Goal: Navigation & Orientation: Find specific page/section

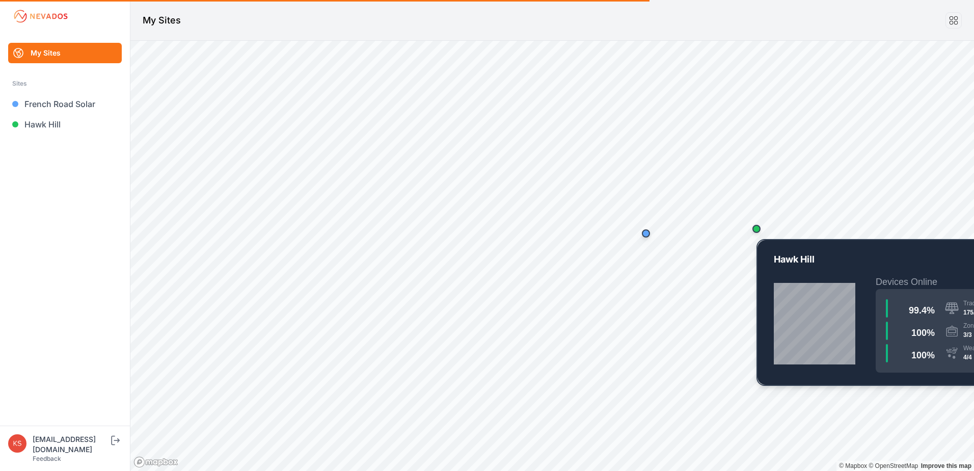
click at [759, 229] on div "Map marker" at bounding box center [757, 229] width 8 height 8
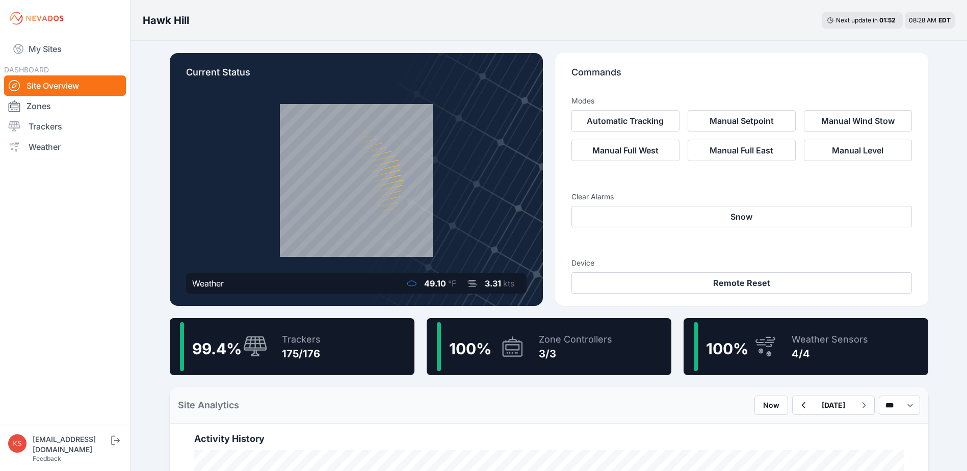
click at [388, 151] on icon at bounding box center [356, 181] width 148 height 148
click at [264, 349] on icon at bounding box center [255, 347] width 24 height 22
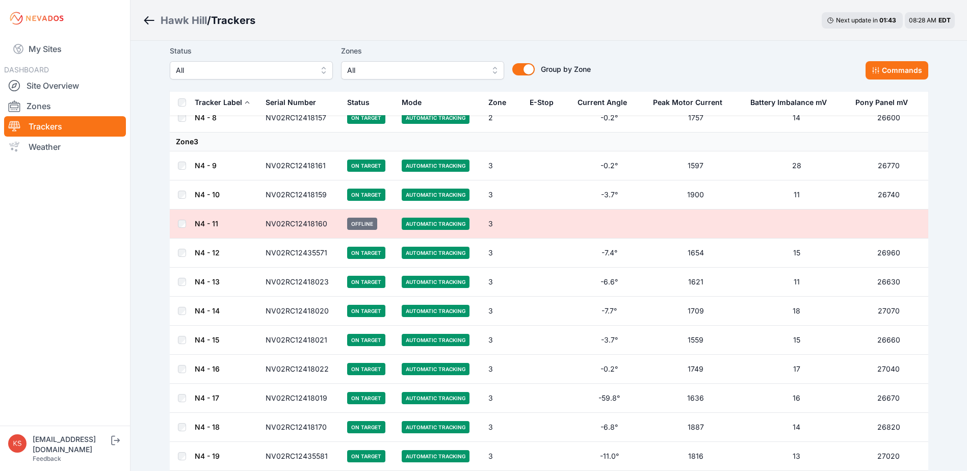
scroll to position [3567, 0]
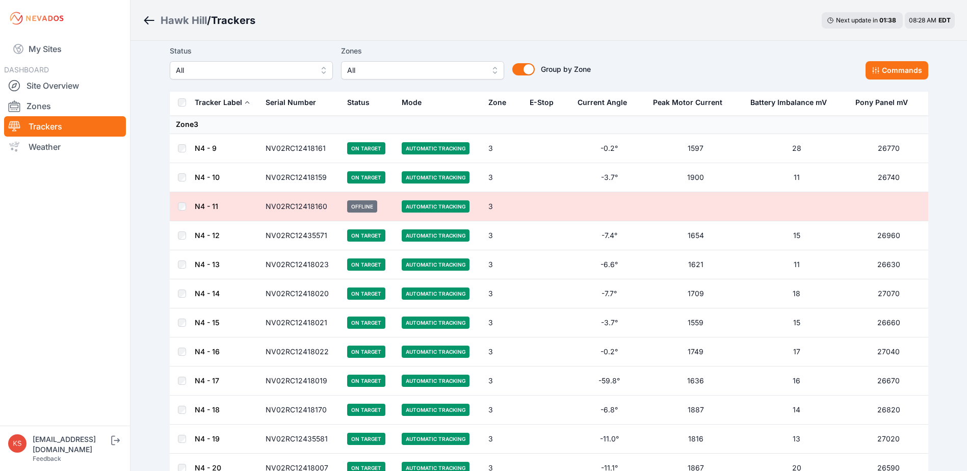
click at [146, 18] on icon "Breadcrumb" at bounding box center [149, 20] width 13 height 12
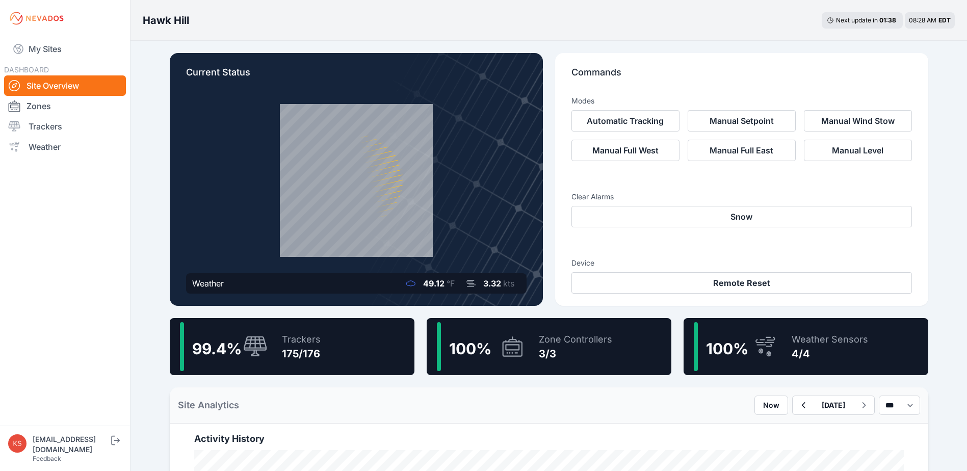
click at [179, 22] on h3 "Hawk Hill" at bounding box center [166, 20] width 46 height 14
click at [48, 107] on link "Zones" at bounding box center [65, 106] width 122 height 20
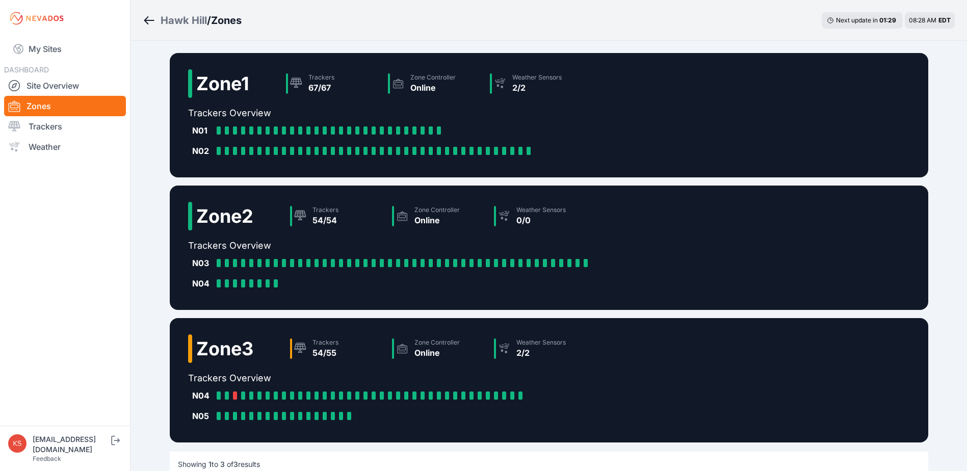
click at [652, 369] on div "Zone 3 Trackers 54/55 Zone Controller Online Weather Sensors 2/2 Trackers Overv…" at bounding box center [549, 380] width 758 height 124
click at [38, 121] on link "Trackers" at bounding box center [65, 126] width 122 height 20
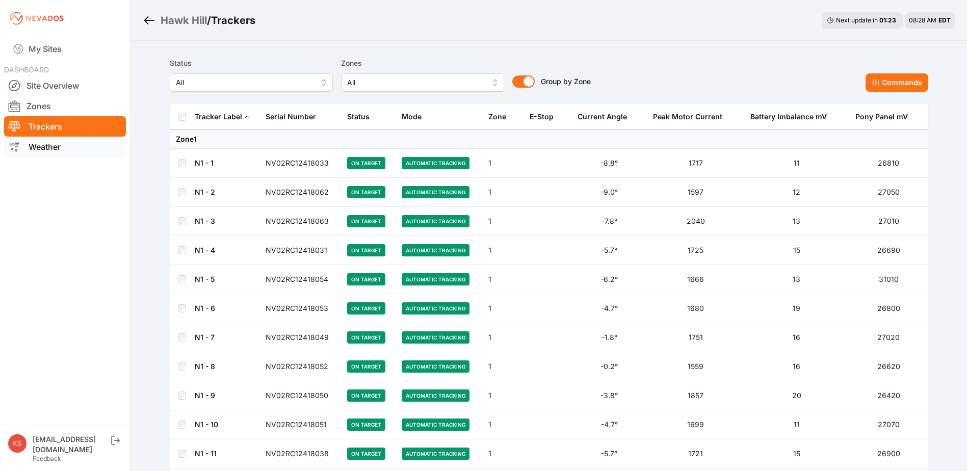
click at [38, 147] on link "Weather" at bounding box center [65, 147] width 122 height 20
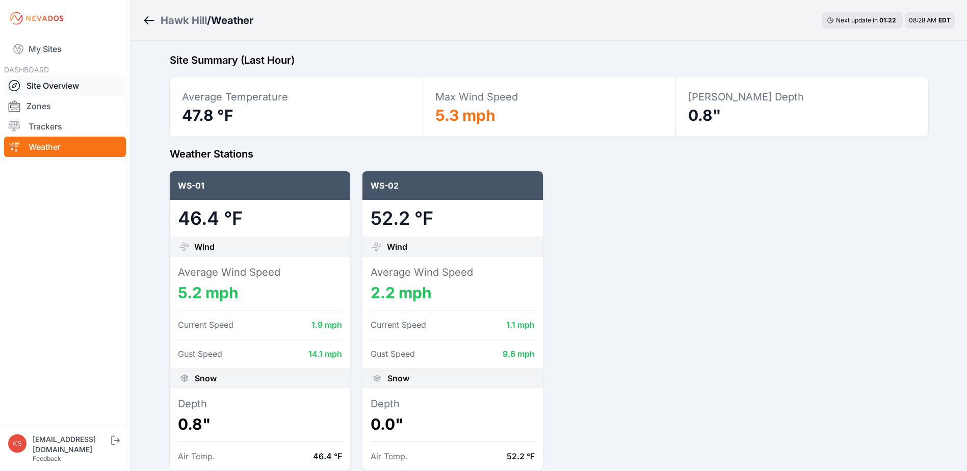
click at [38, 85] on link "Site Overview" at bounding box center [65, 85] width 122 height 20
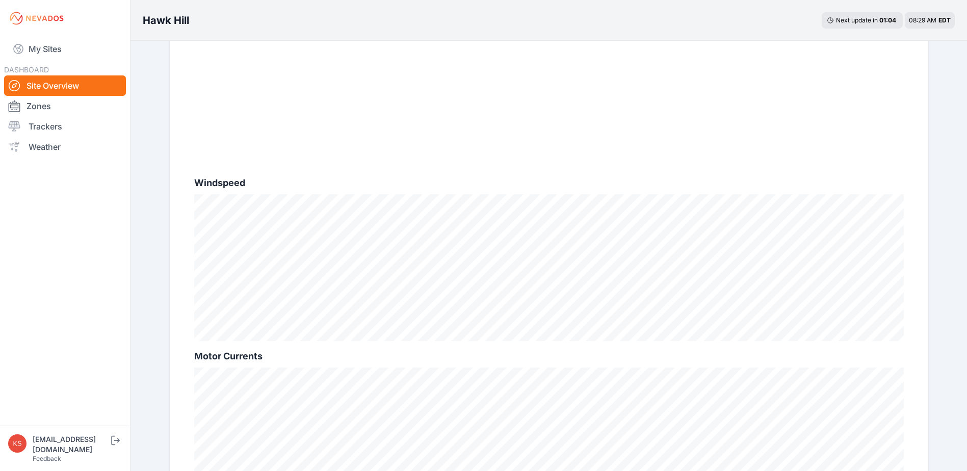
scroll to position [656, 0]
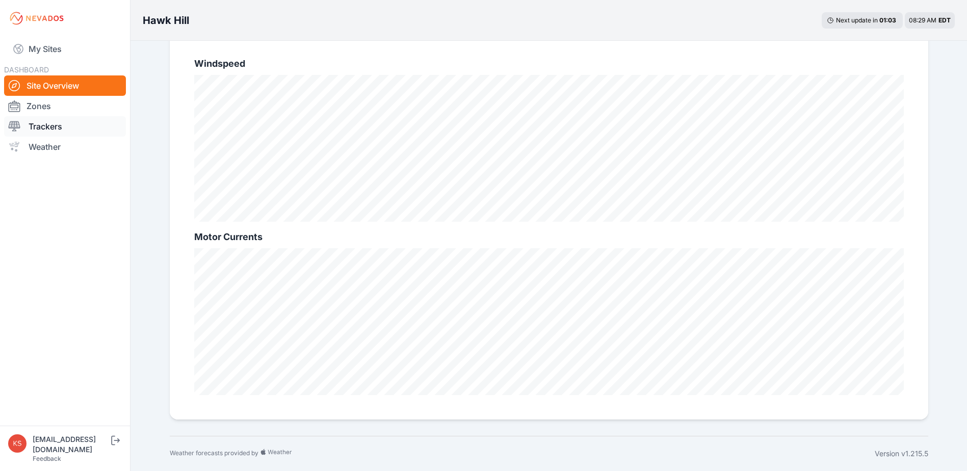
click at [47, 129] on link "Trackers" at bounding box center [65, 126] width 122 height 20
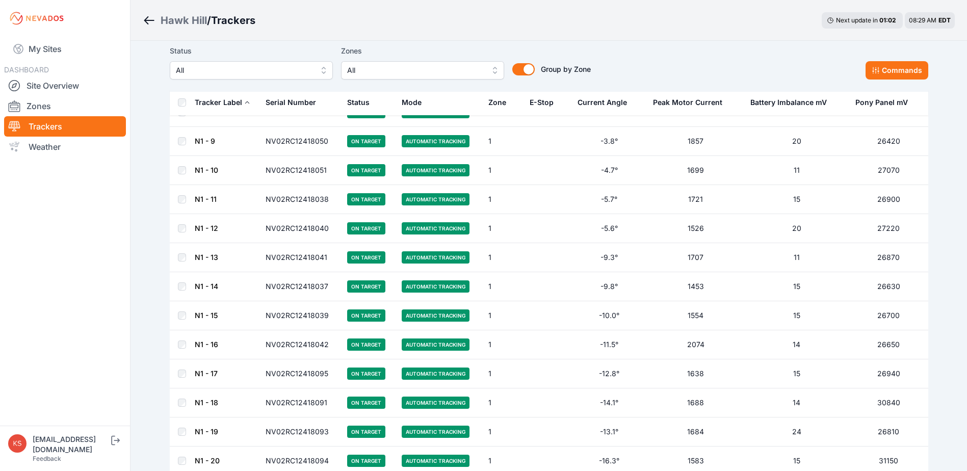
scroll to position [255, 0]
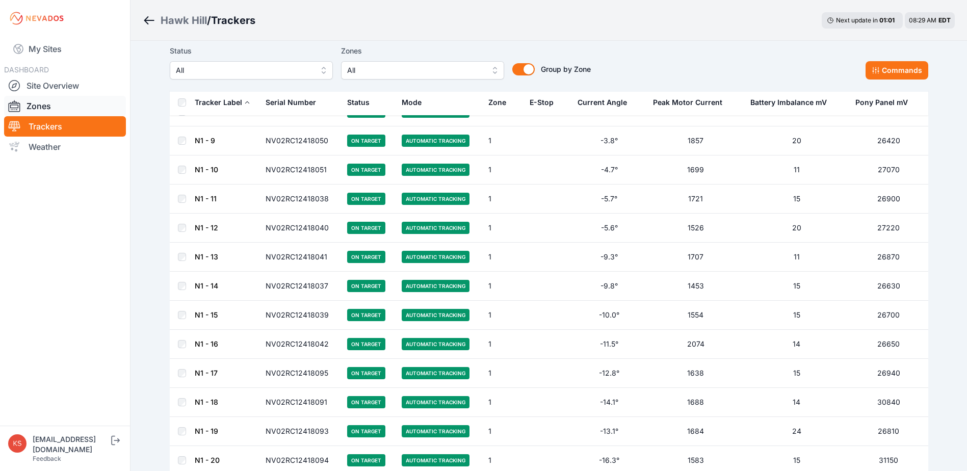
click at [55, 113] on link "Zones" at bounding box center [65, 106] width 122 height 20
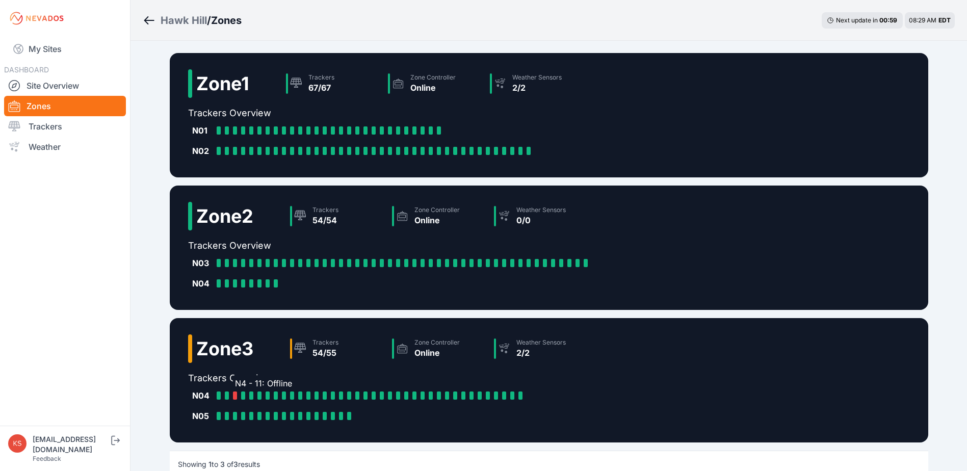
click at [234, 395] on div at bounding box center [235, 395] width 4 height 8
